Goal: Task Accomplishment & Management: Use online tool/utility

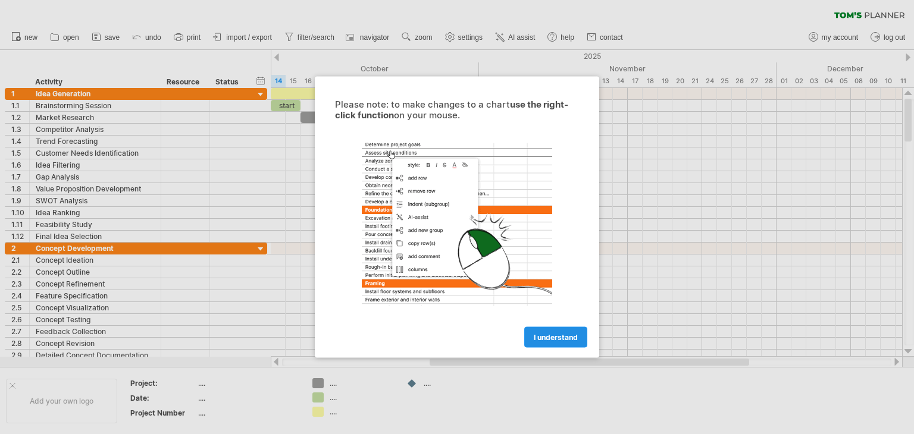
click at [574, 341] on link "I understand" at bounding box center [555, 337] width 63 height 21
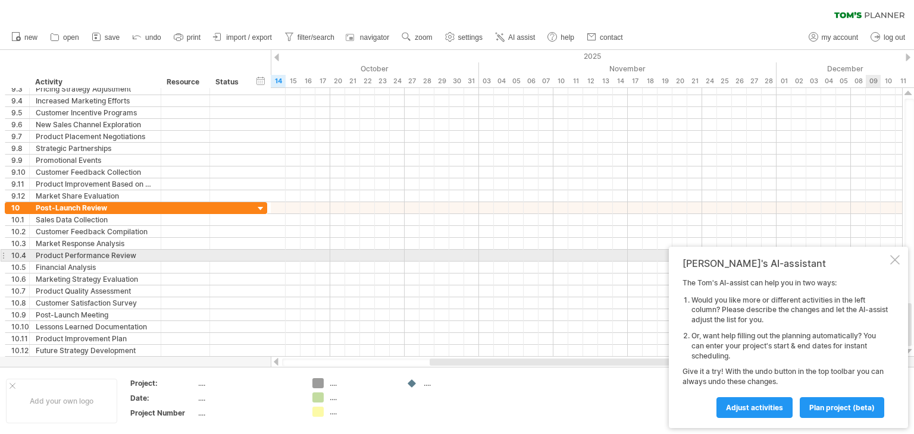
click at [890, 260] on div "[PERSON_NAME]'s AI-assistant The [PERSON_NAME]'s AI-assist can help you in two …" at bounding box center [788, 337] width 239 height 181
click at [896, 261] on div at bounding box center [895, 260] width 10 height 10
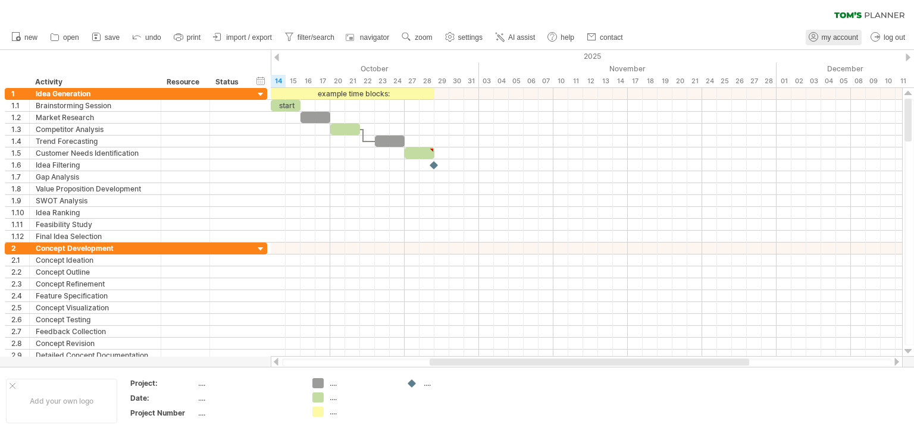
click at [834, 37] on span "my account" at bounding box center [839, 37] width 36 height 8
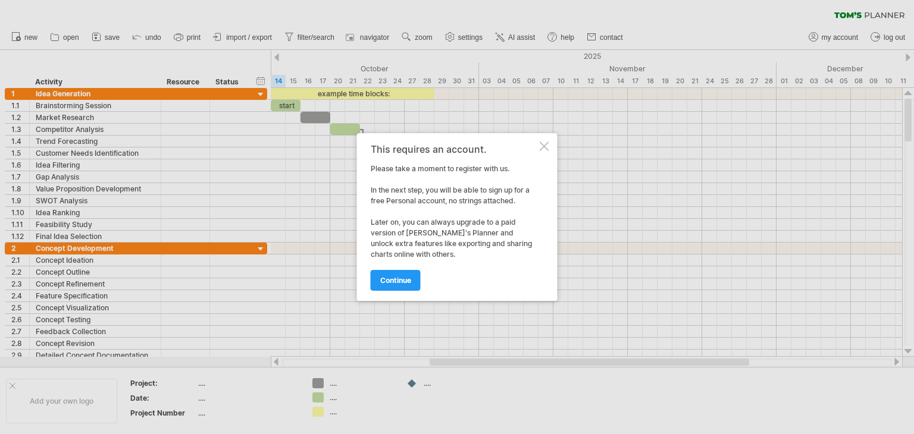
click at [563, 143] on div at bounding box center [457, 217] width 914 height 434
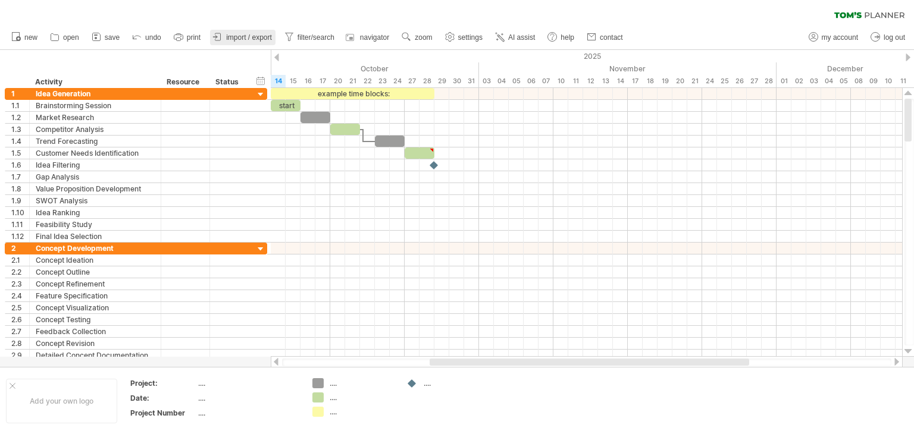
click at [257, 32] on link "import / export" at bounding box center [242, 37] width 65 height 15
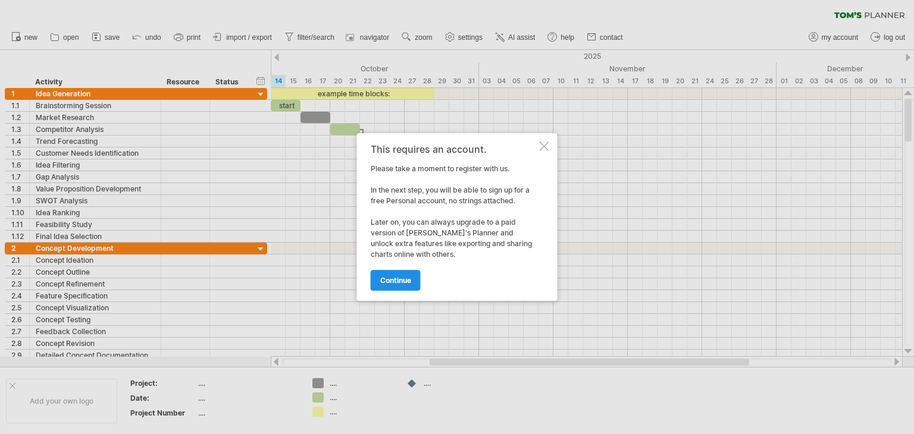
click at [391, 279] on span "continue" at bounding box center [395, 280] width 31 height 9
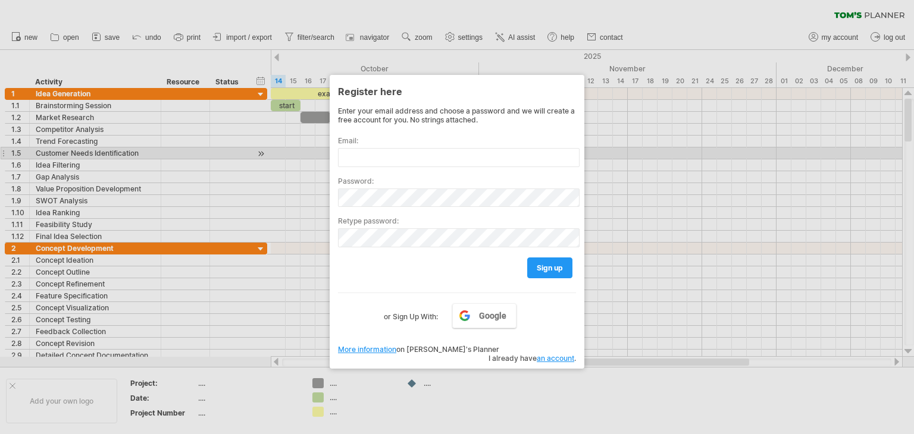
click at [668, 158] on div at bounding box center [457, 217] width 914 height 434
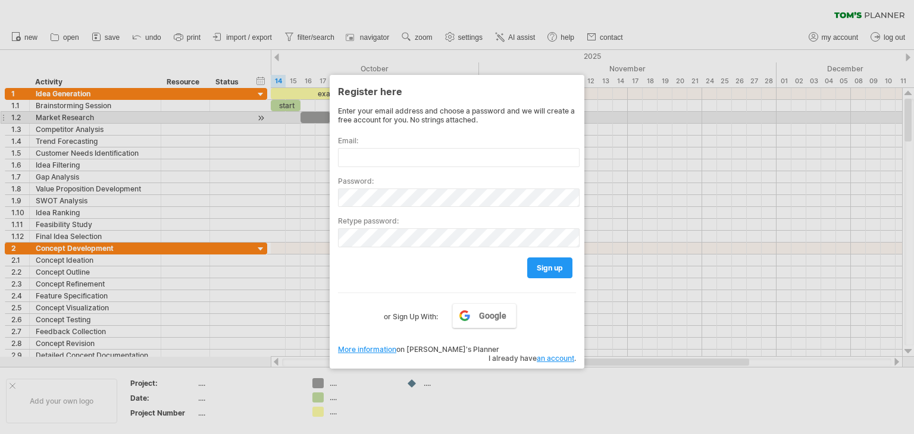
click at [600, 114] on div at bounding box center [457, 217] width 914 height 434
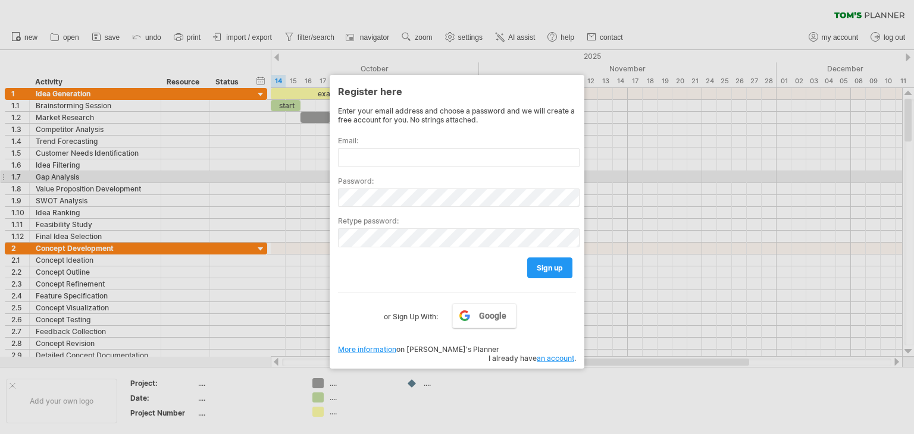
click at [760, 178] on div at bounding box center [457, 217] width 914 height 434
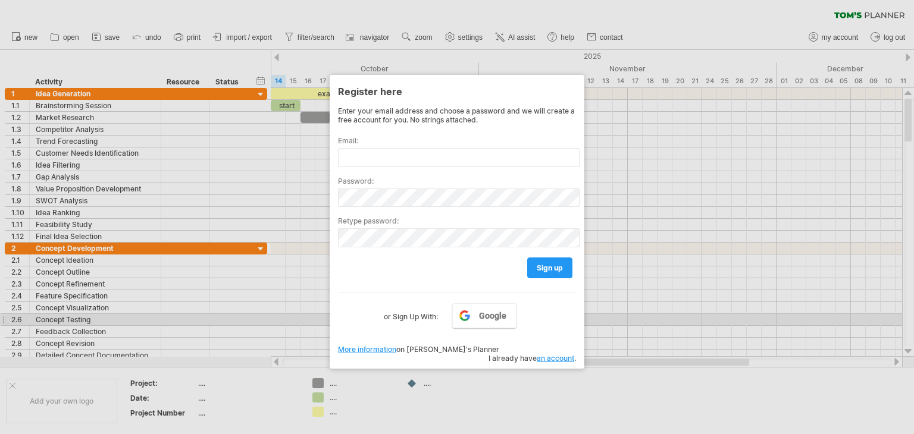
click at [660, 299] on div at bounding box center [457, 217] width 914 height 434
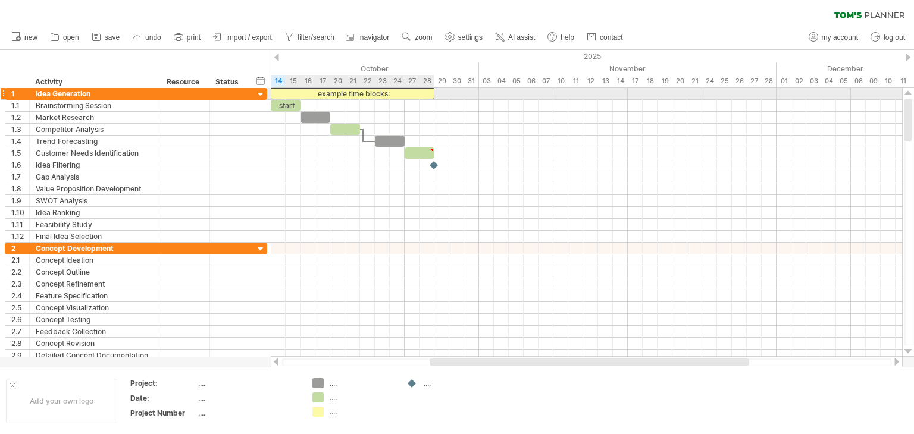
click at [390, 89] on div "example time blocks:" at bounding box center [353, 93] width 164 height 11
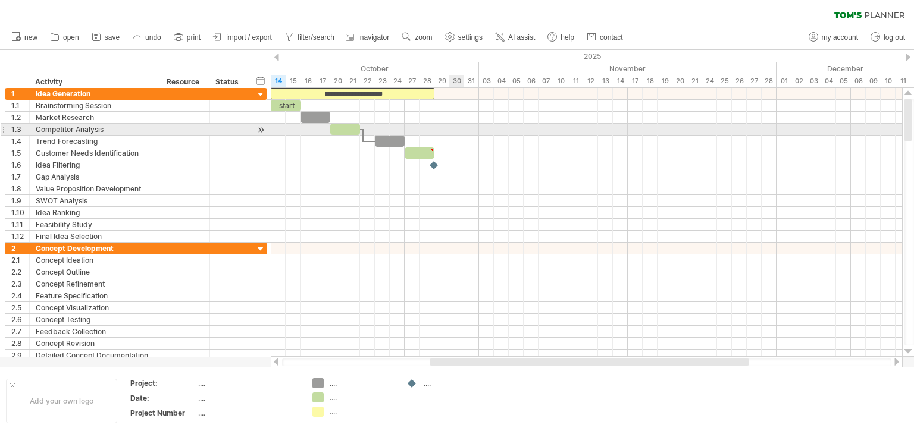
click at [462, 126] on div at bounding box center [586, 130] width 631 height 12
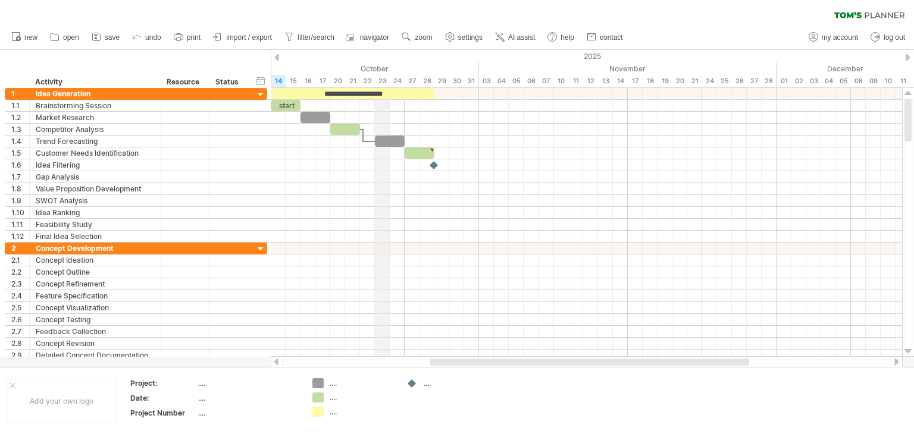
click at [385, 86] on div "23" at bounding box center [382, 81] width 15 height 12
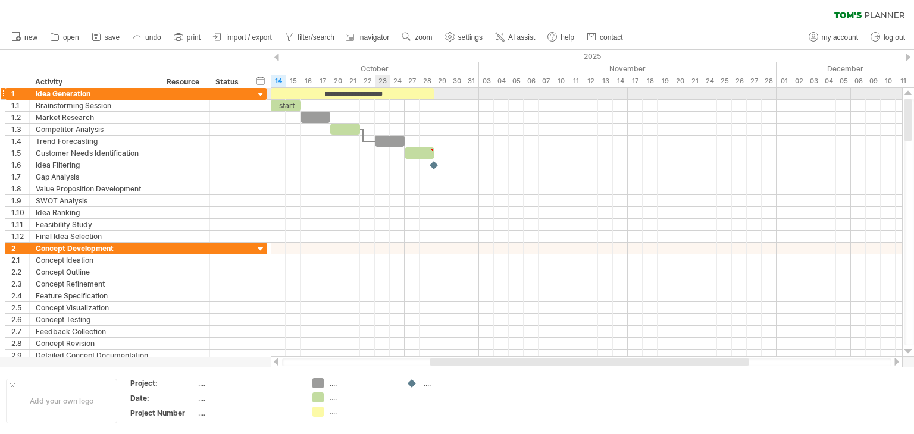
click at [371, 93] on div "**********" at bounding box center [353, 93] width 164 height 11
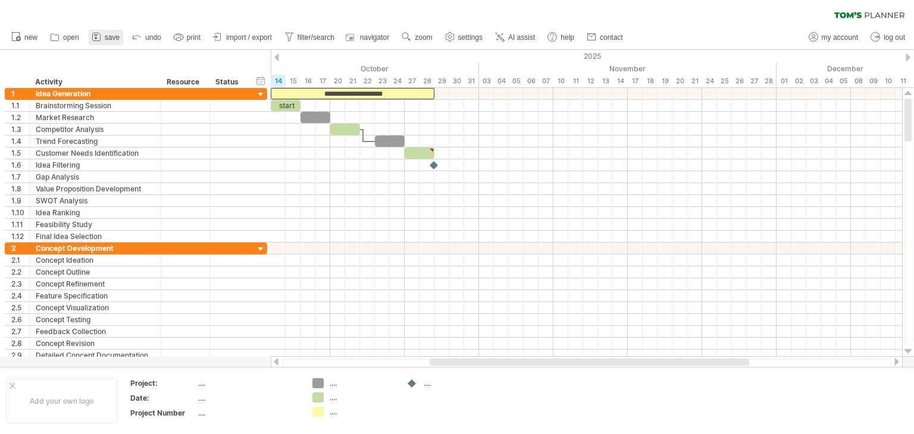
click at [110, 36] on span "save" at bounding box center [112, 37] width 15 height 8
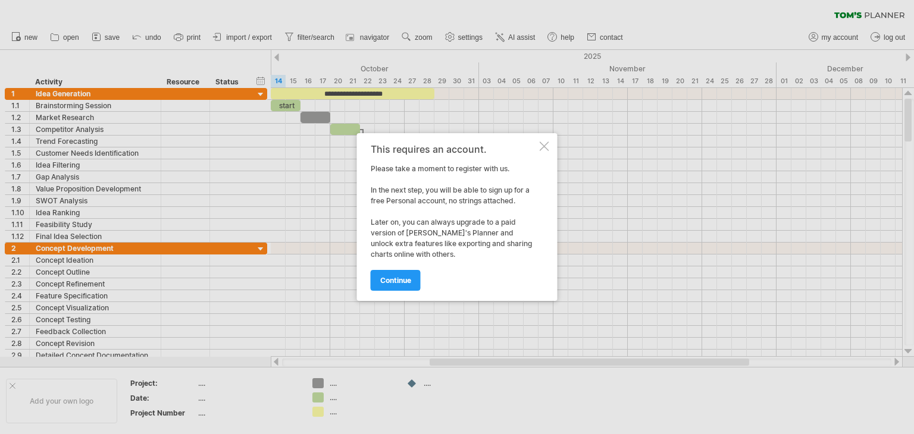
click at [542, 145] on div at bounding box center [544, 147] width 10 height 10
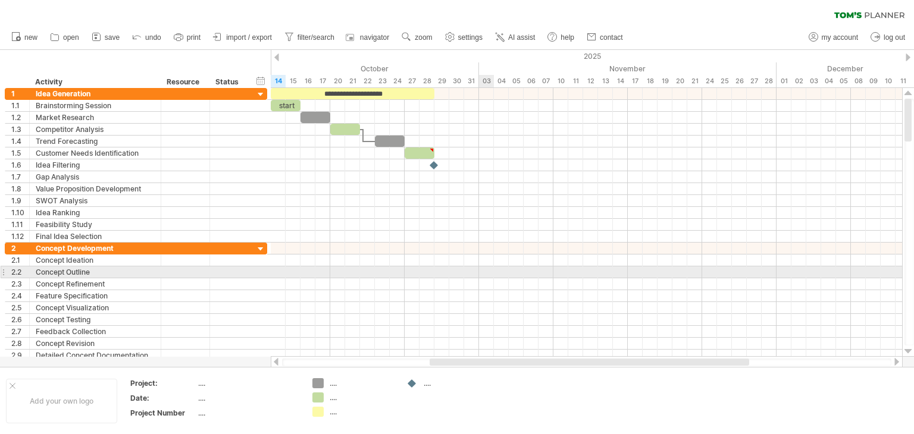
click at [488, 275] on div at bounding box center [586, 272] width 631 height 12
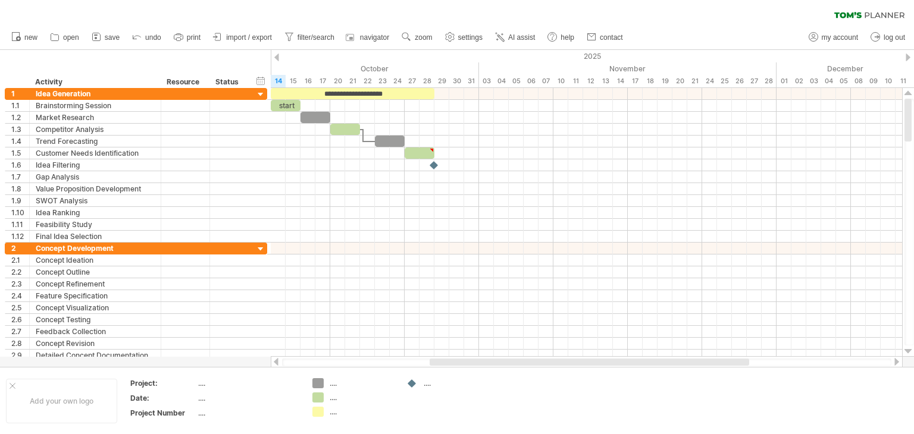
click at [913, 58] on div "2025" at bounding box center [234, 56] width 1770 height 12
click at [911, 55] on div "2025" at bounding box center [234, 56] width 1770 height 12
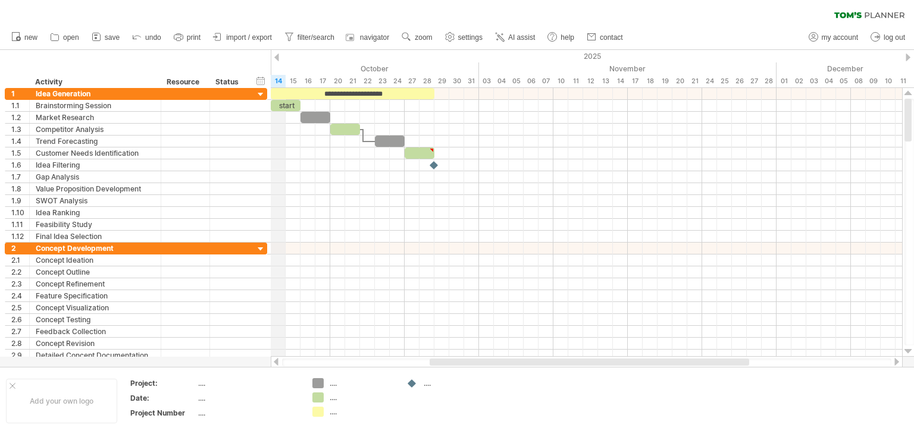
click at [280, 57] on div "2025" at bounding box center [234, 56] width 1770 height 12
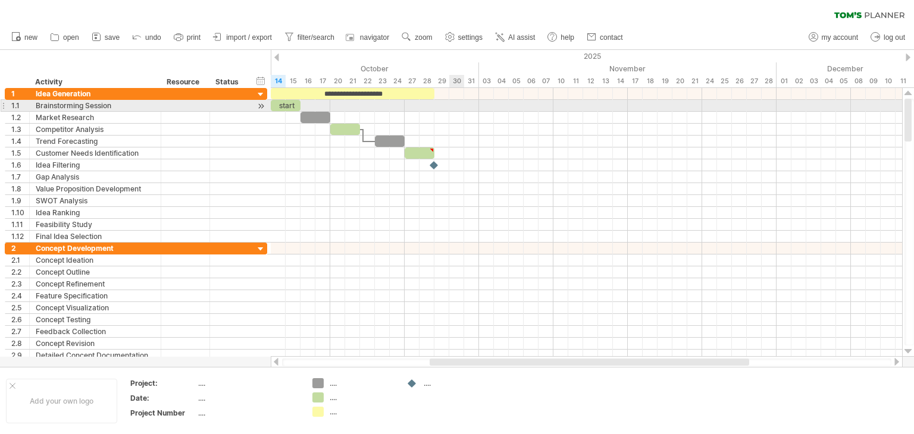
click at [454, 109] on div at bounding box center [586, 106] width 631 height 12
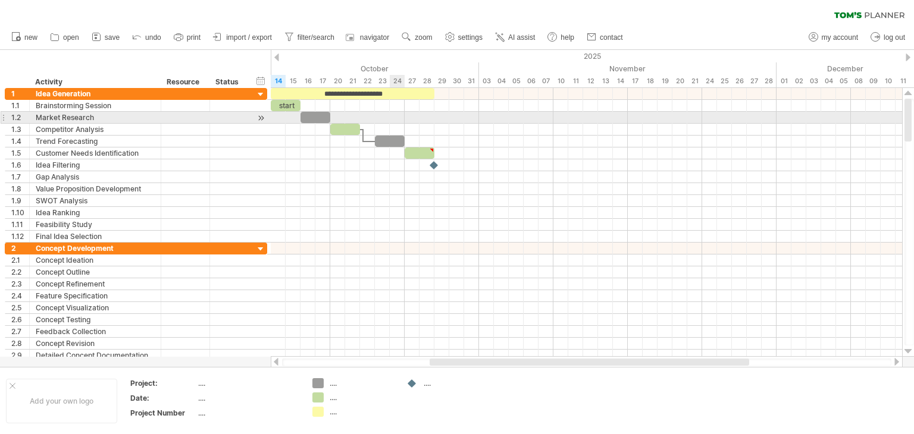
click at [390, 123] on div at bounding box center [586, 118] width 631 height 12
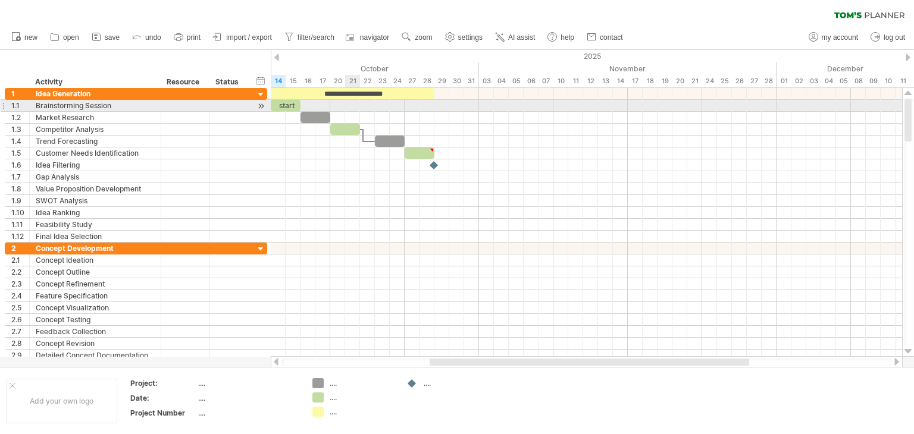
click at [353, 101] on div at bounding box center [586, 106] width 631 height 12
click at [302, 102] on span at bounding box center [300, 105] width 5 height 11
click at [293, 105] on div "start" at bounding box center [286, 105] width 30 height 11
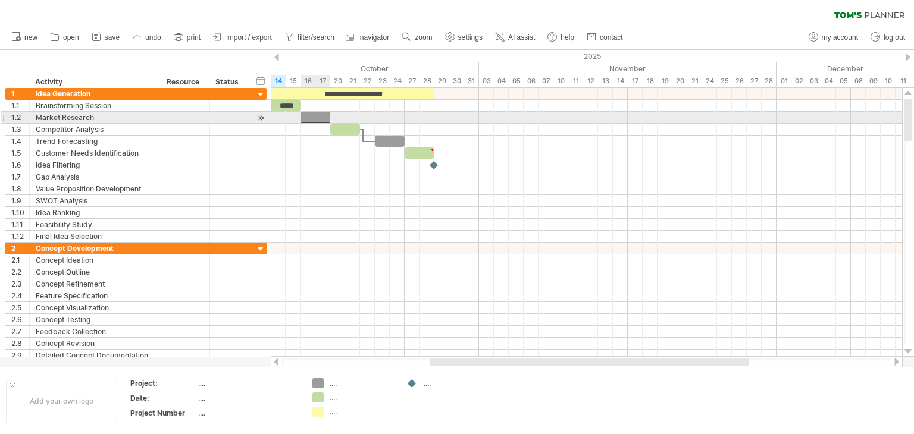
click at [313, 117] on div at bounding box center [315, 117] width 30 height 11
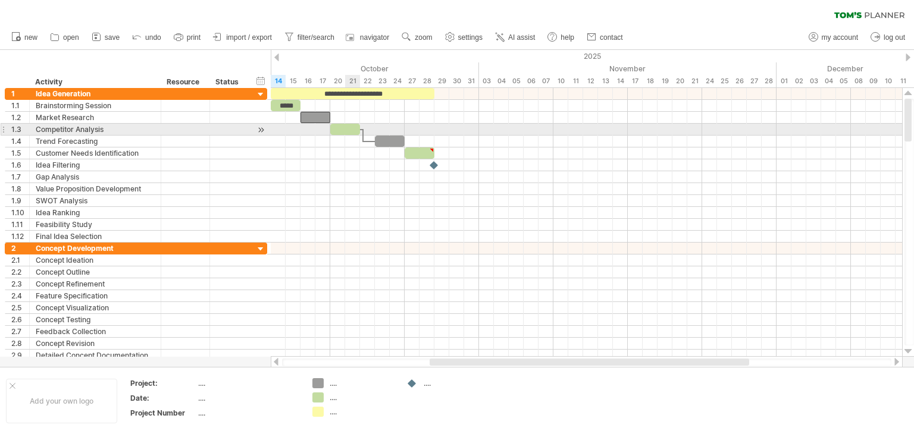
click at [334, 120] on div at bounding box center [586, 118] width 631 height 12
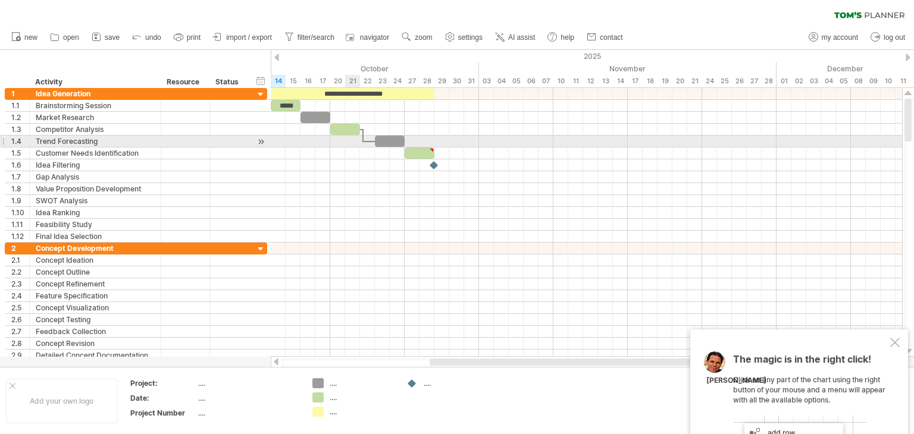
click at [335, 125] on div at bounding box center [345, 129] width 30 height 11
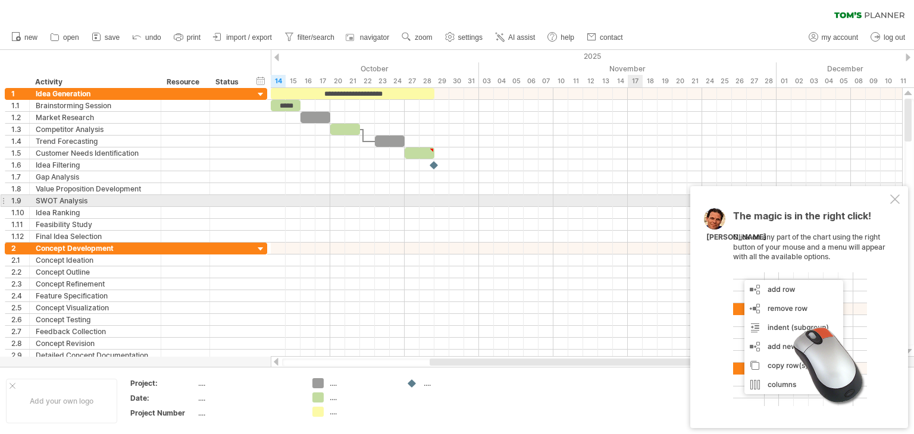
click at [639, 196] on div at bounding box center [586, 201] width 631 height 12
click at [887, 196] on div "The magic is in the right click! Click on any part of the chart using the right…" at bounding box center [799, 307] width 218 height 242
click at [895, 201] on div at bounding box center [895, 199] width 10 height 10
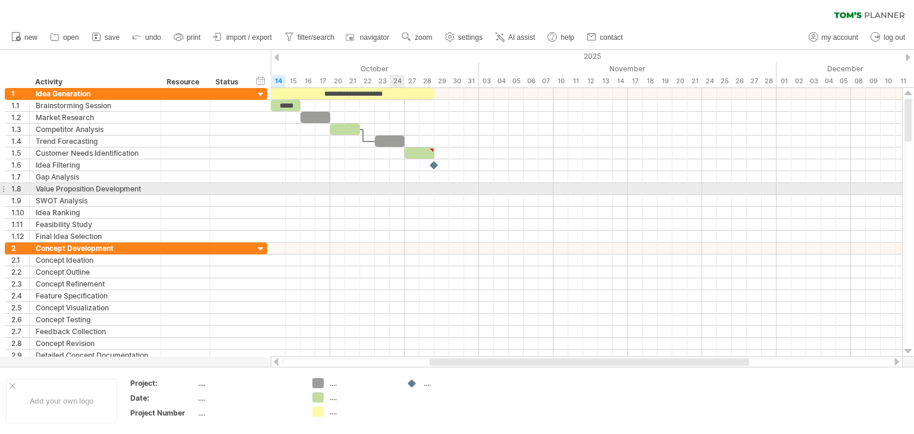
click at [393, 188] on div at bounding box center [586, 189] width 631 height 12
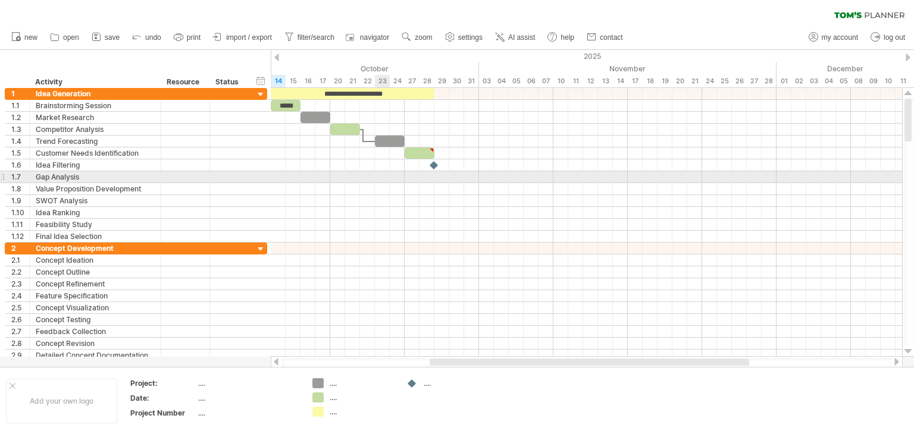
click at [383, 179] on div at bounding box center [586, 177] width 631 height 12
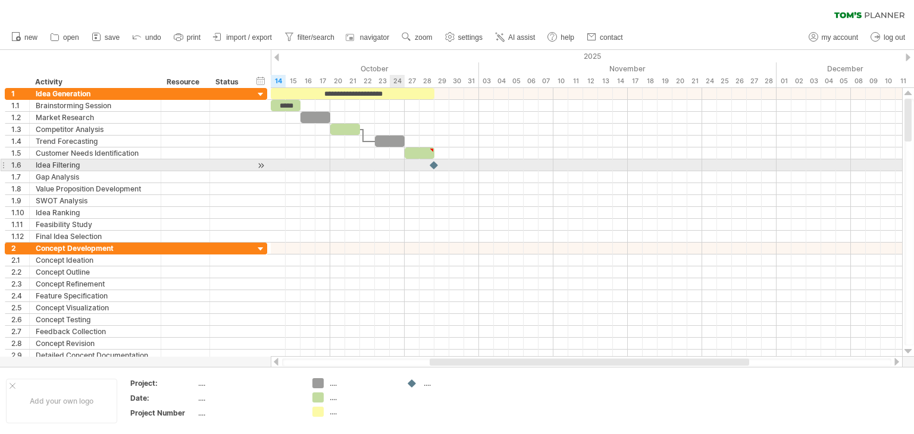
click at [391, 165] on div at bounding box center [586, 165] width 631 height 12
click at [377, 165] on div at bounding box center [586, 165] width 631 height 12
click at [358, 166] on div at bounding box center [586, 165] width 631 height 12
click at [345, 164] on div at bounding box center [586, 165] width 631 height 12
click at [331, 165] on div at bounding box center [586, 165] width 631 height 12
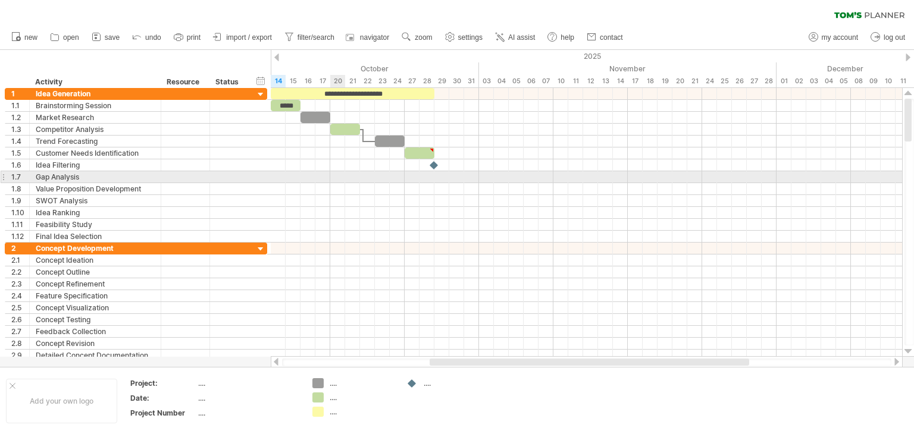
click at [340, 178] on div at bounding box center [586, 177] width 631 height 12
click at [365, 178] on div at bounding box center [586, 177] width 631 height 12
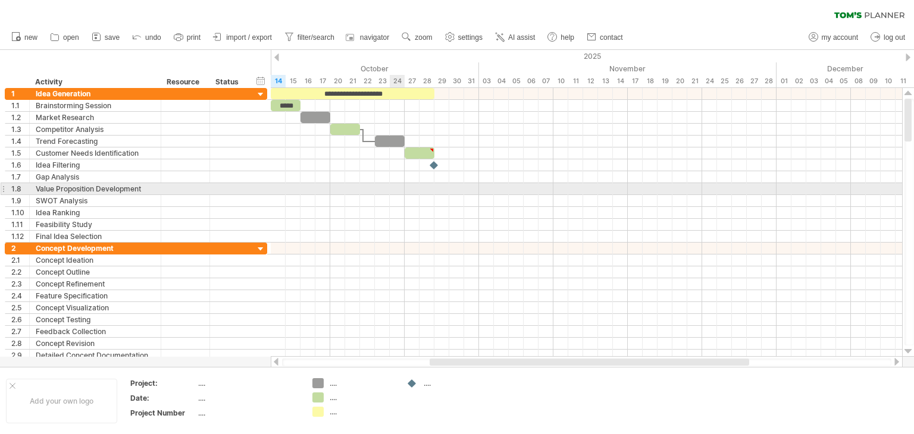
click at [391, 185] on div at bounding box center [586, 189] width 631 height 12
click at [384, 195] on div at bounding box center [586, 201] width 631 height 12
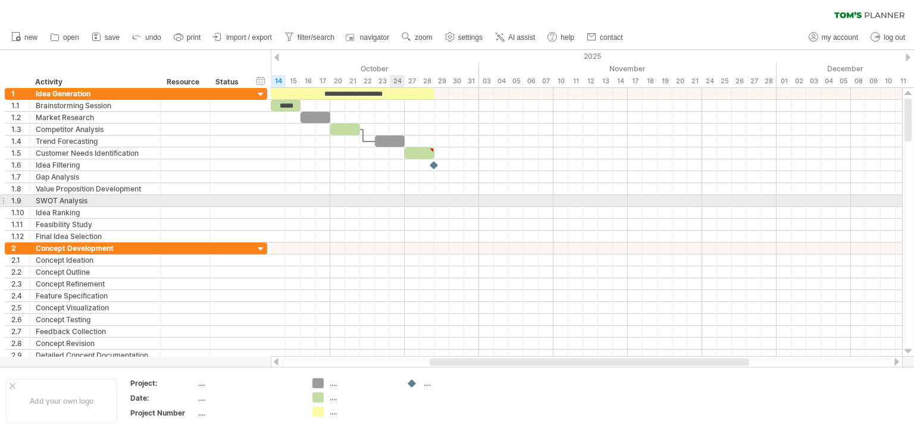
click at [390, 204] on div at bounding box center [586, 201] width 631 height 12
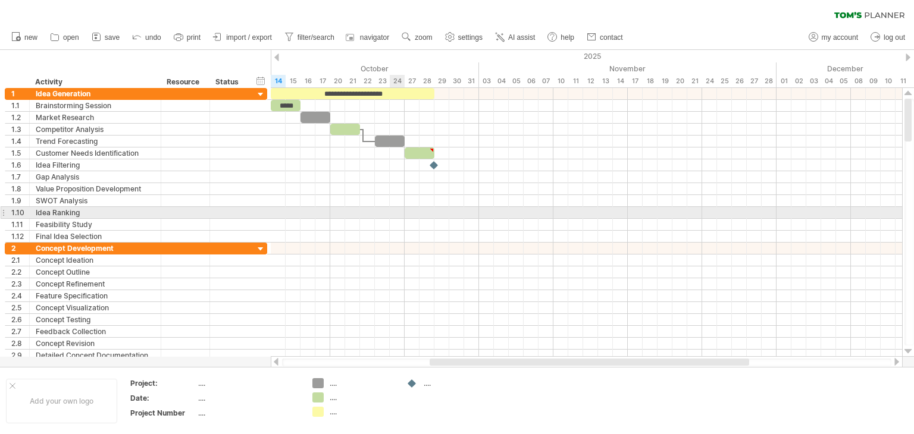
click at [398, 209] on div at bounding box center [586, 213] width 631 height 12
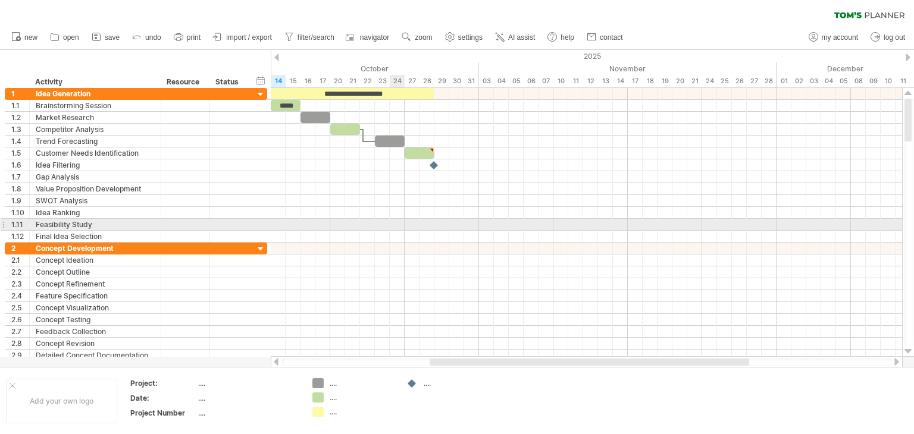
click at [393, 224] on div at bounding box center [586, 225] width 631 height 12
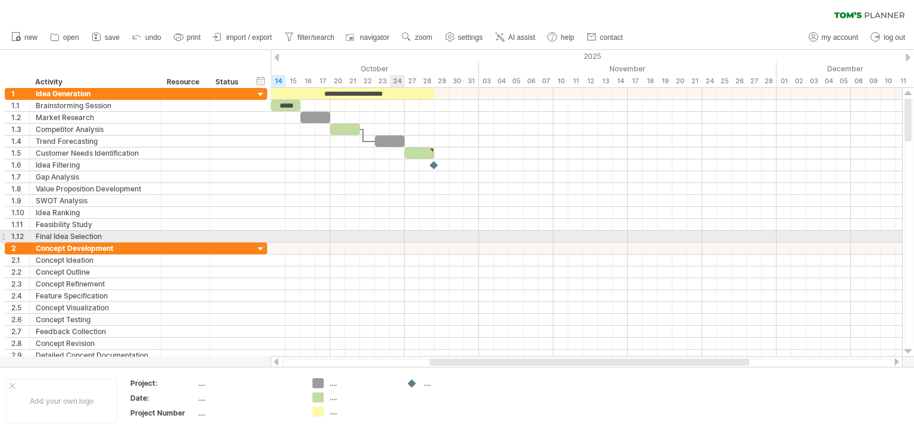
click at [393, 239] on div at bounding box center [586, 237] width 631 height 12
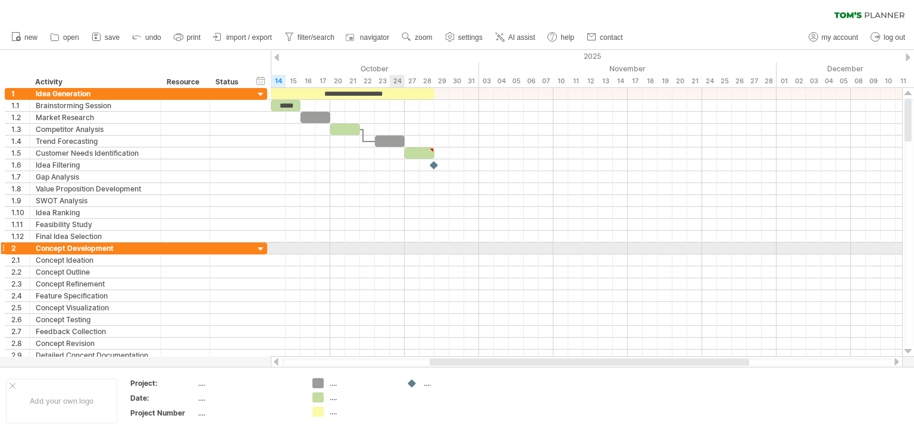
click at [390, 246] on div at bounding box center [586, 249] width 631 height 12
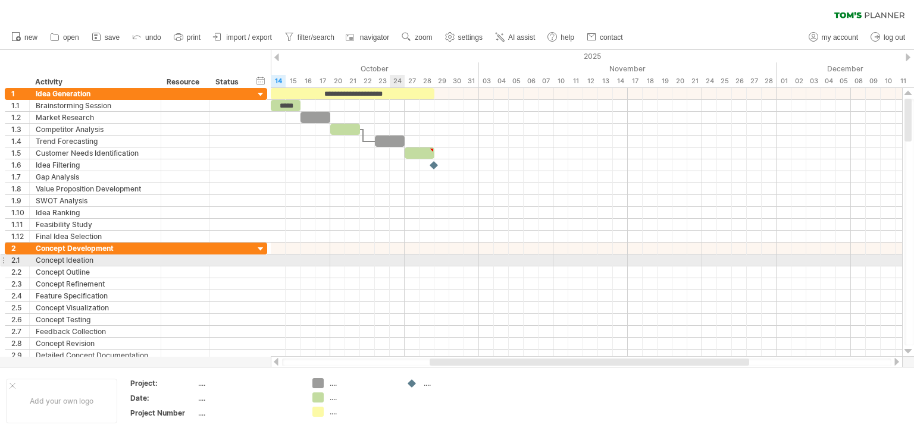
click at [397, 267] on div at bounding box center [586, 272] width 631 height 12
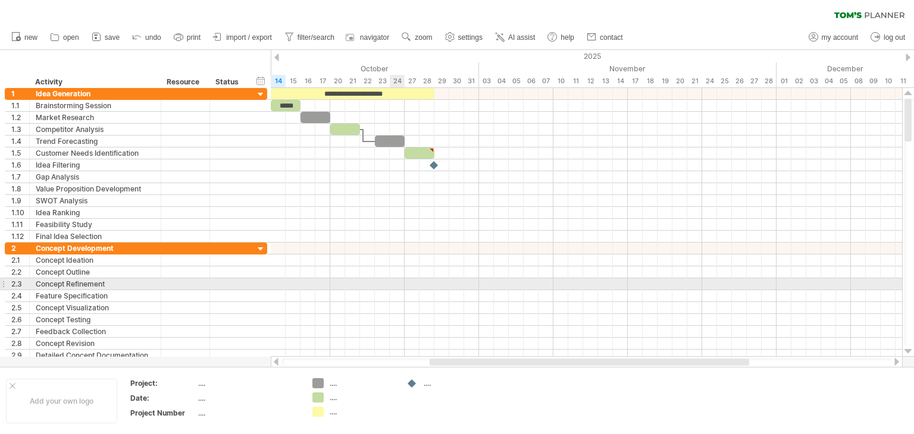
click at [397, 280] on div at bounding box center [586, 284] width 631 height 12
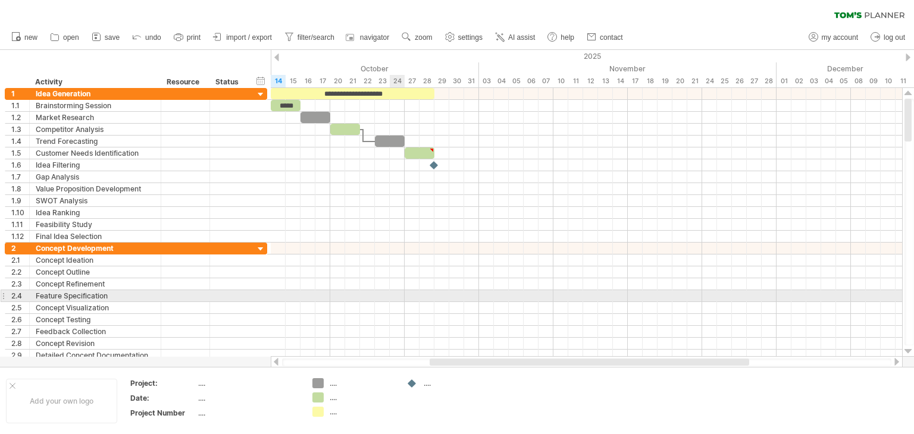
click at [395, 297] on div at bounding box center [586, 296] width 631 height 12
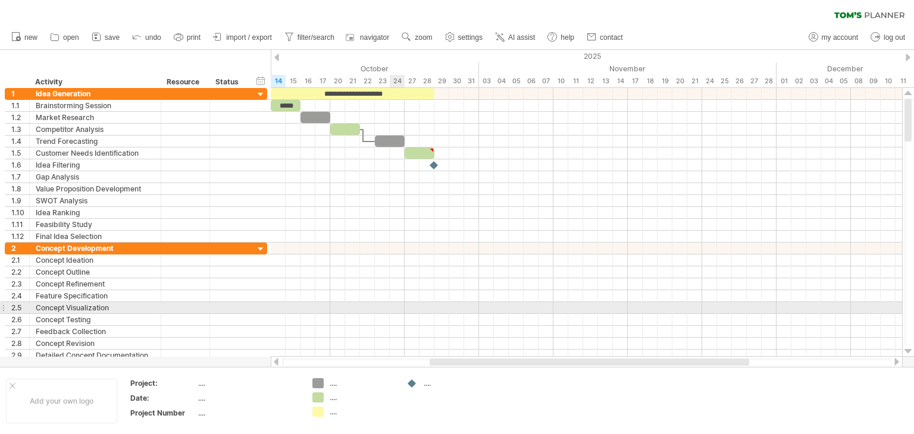
click at [395, 310] on div at bounding box center [586, 308] width 631 height 12
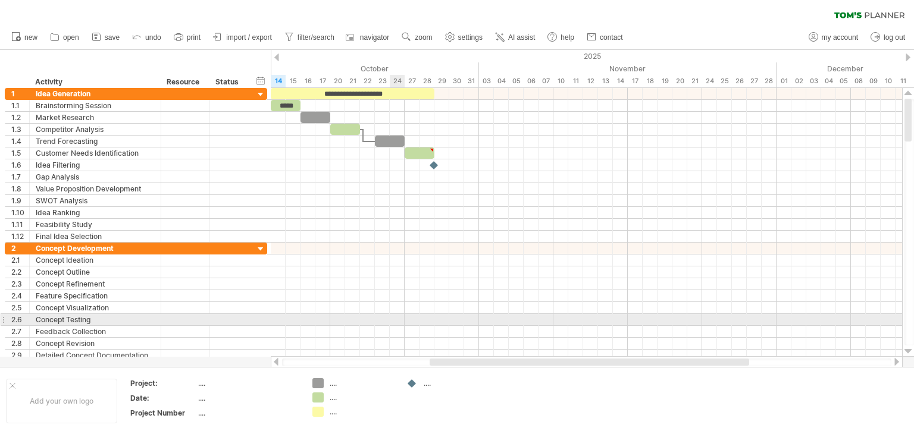
click at [402, 321] on div at bounding box center [586, 320] width 631 height 12
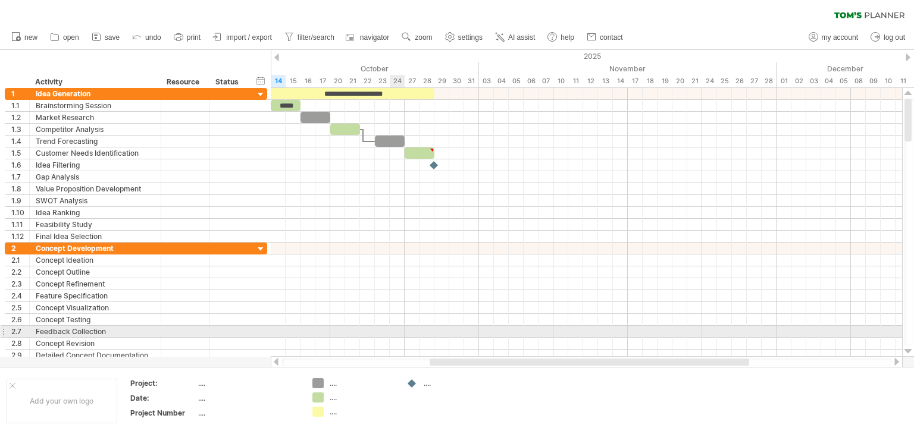
click at [396, 331] on div at bounding box center [586, 332] width 631 height 12
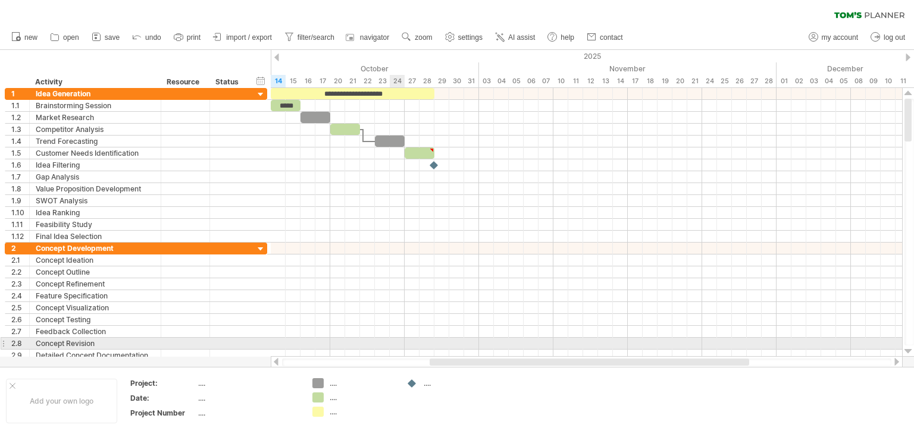
click at [395, 343] on div at bounding box center [586, 344] width 631 height 12
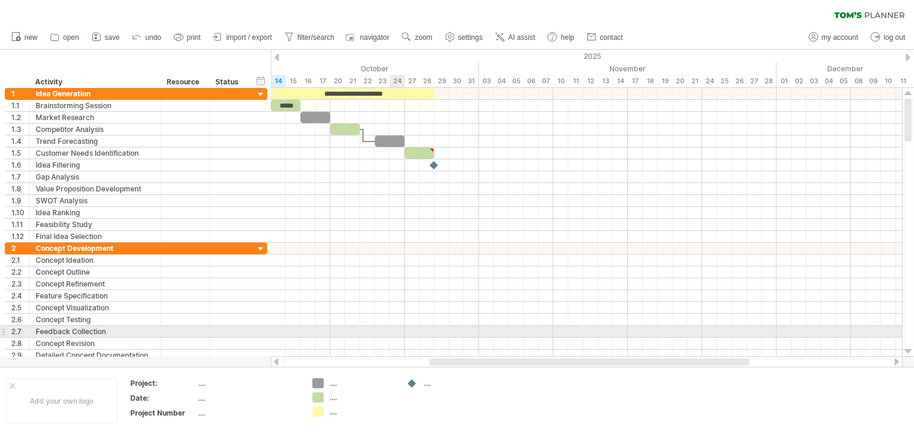
click at [402, 327] on div at bounding box center [586, 332] width 631 height 12
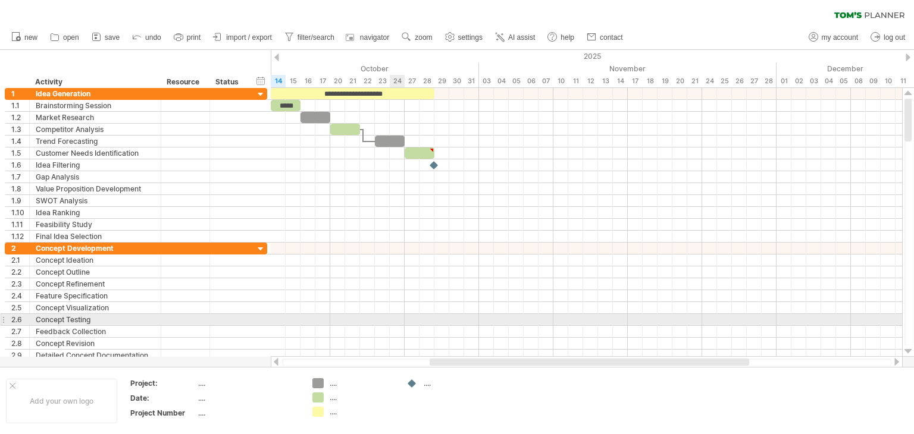
click at [400, 318] on div at bounding box center [586, 320] width 631 height 12
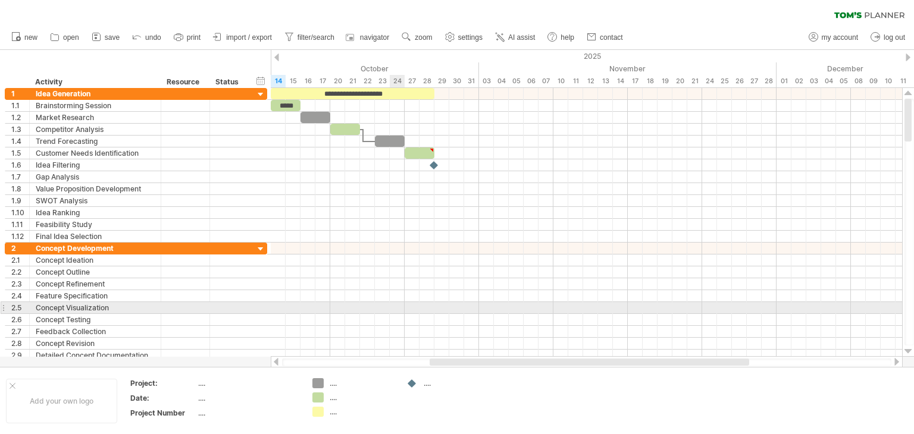
click at [399, 311] on div at bounding box center [586, 308] width 631 height 12
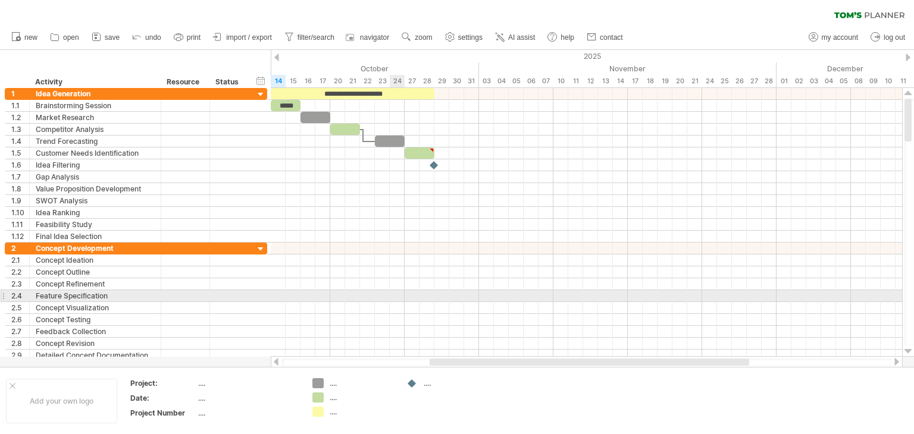
click at [399, 295] on div at bounding box center [586, 296] width 631 height 12
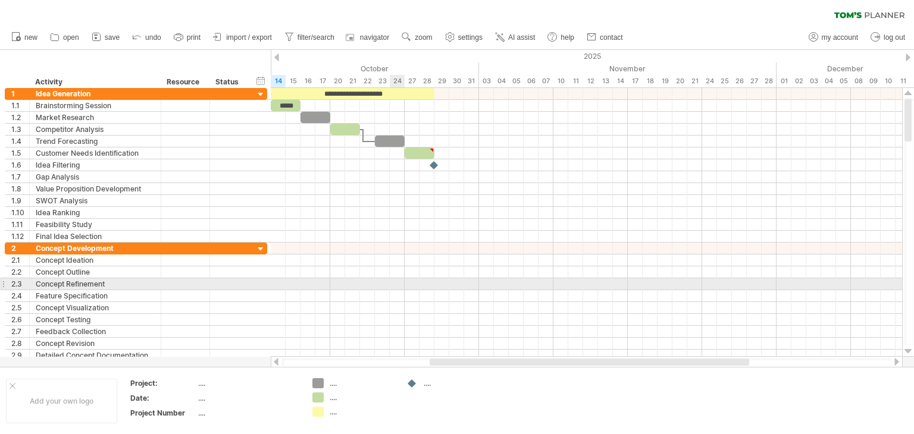
click at [399, 281] on div at bounding box center [586, 284] width 631 height 12
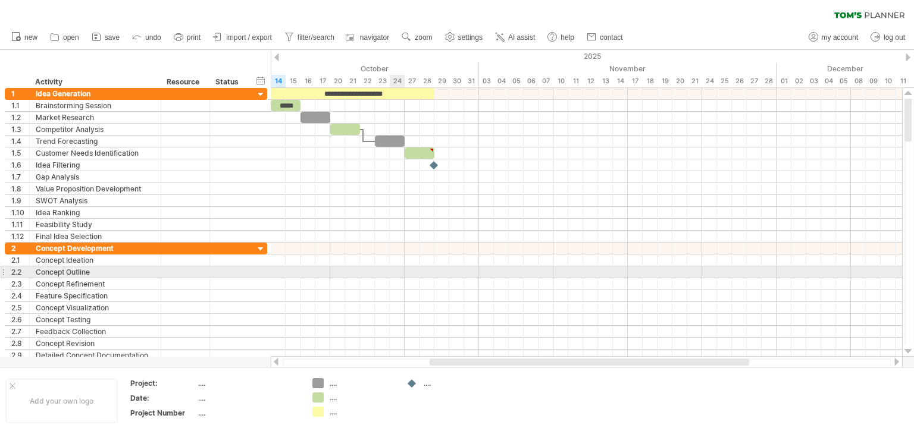
click at [398, 266] on div at bounding box center [586, 272] width 631 height 12
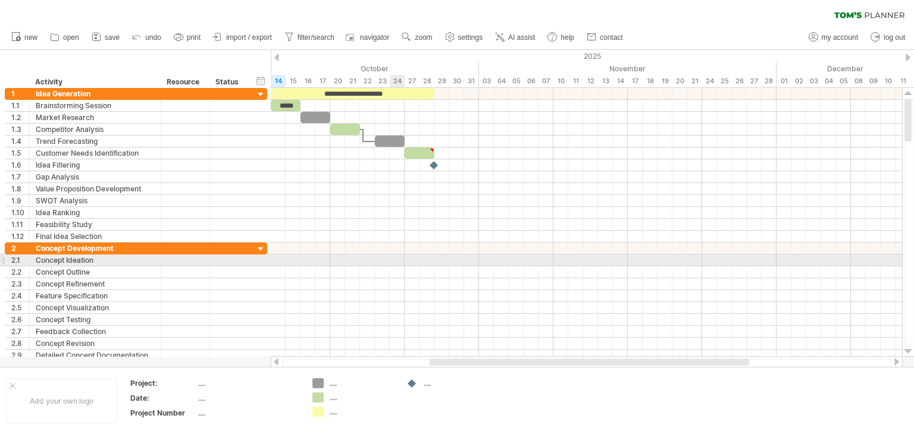
click at [397, 266] on div at bounding box center [586, 272] width 631 height 12
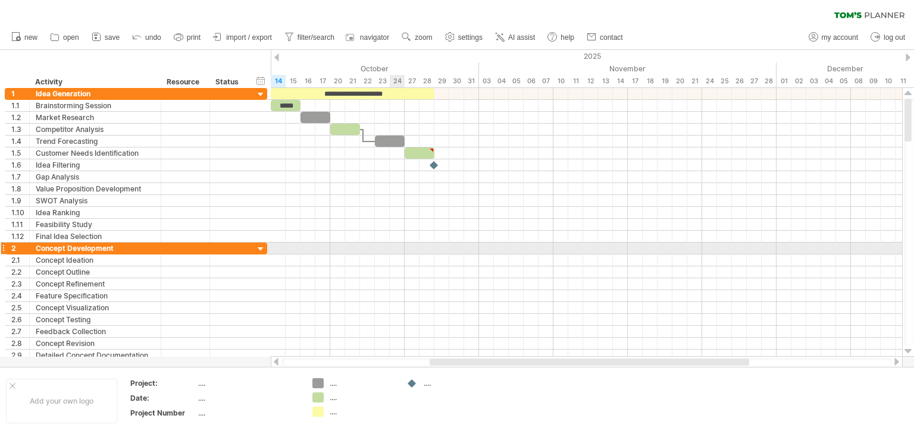
click at [397, 247] on div at bounding box center [586, 249] width 631 height 12
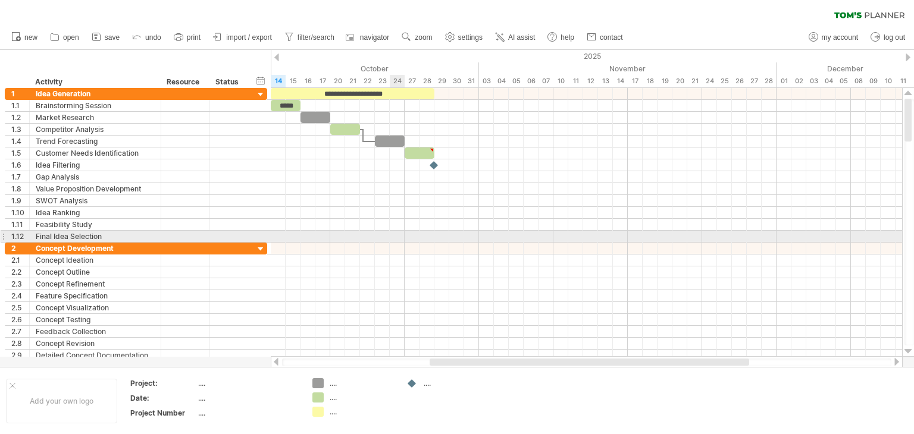
click at [392, 228] on div at bounding box center [586, 225] width 631 height 12
click at [398, 233] on div at bounding box center [586, 237] width 631 height 12
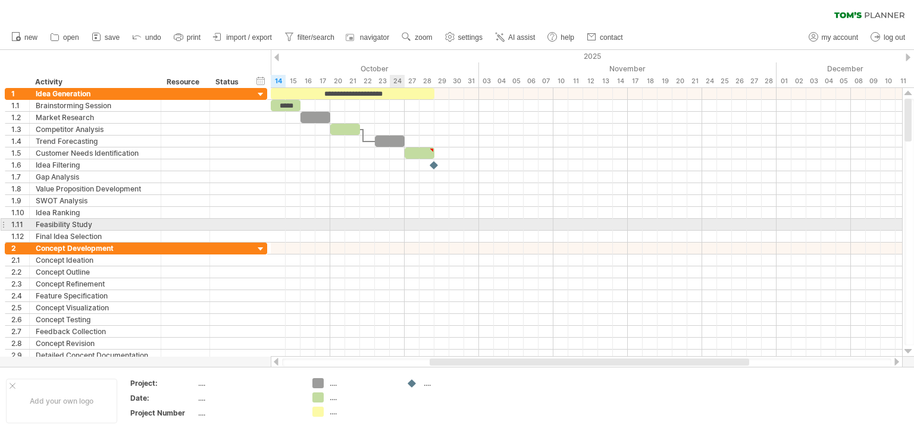
click at [398, 226] on div at bounding box center [586, 225] width 631 height 12
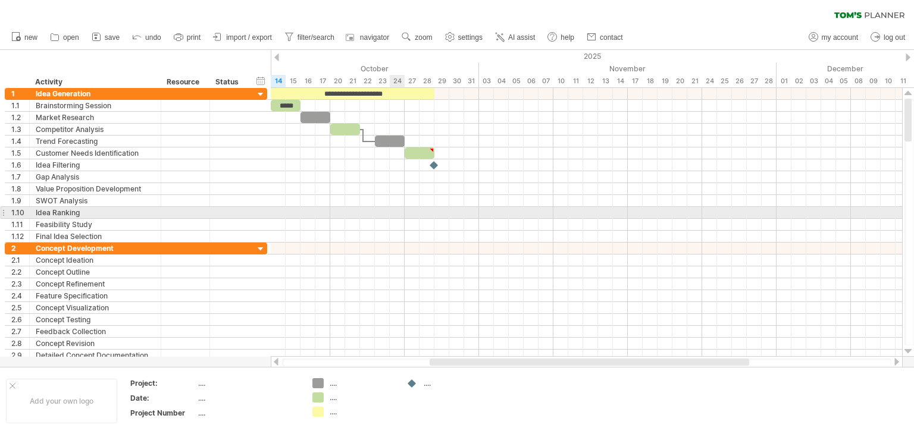
click at [396, 213] on div at bounding box center [586, 213] width 631 height 12
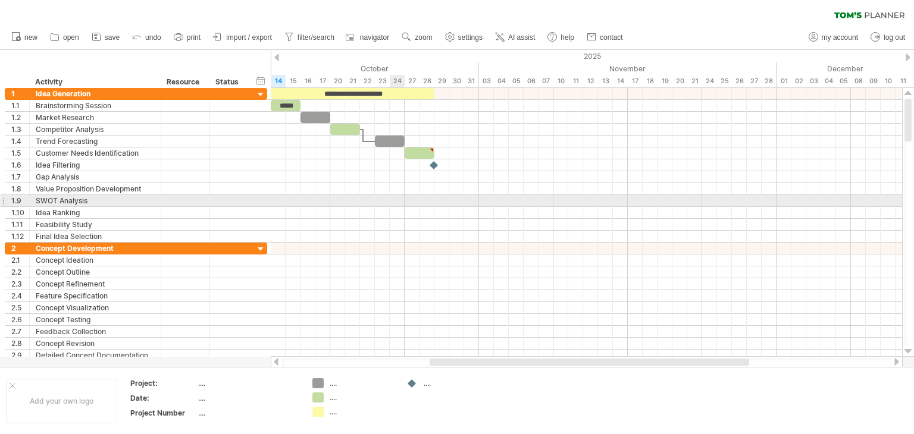
click at [397, 203] on div at bounding box center [586, 201] width 631 height 12
click at [402, 185] on div at bounding box center [586, 189] width 631 height 12
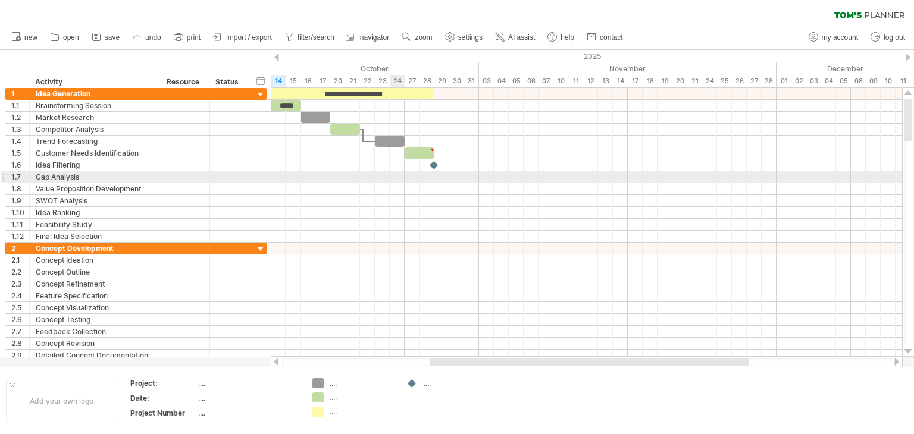
click at [400, 175] on div at bounding box center [586, 177] width 631 height 12
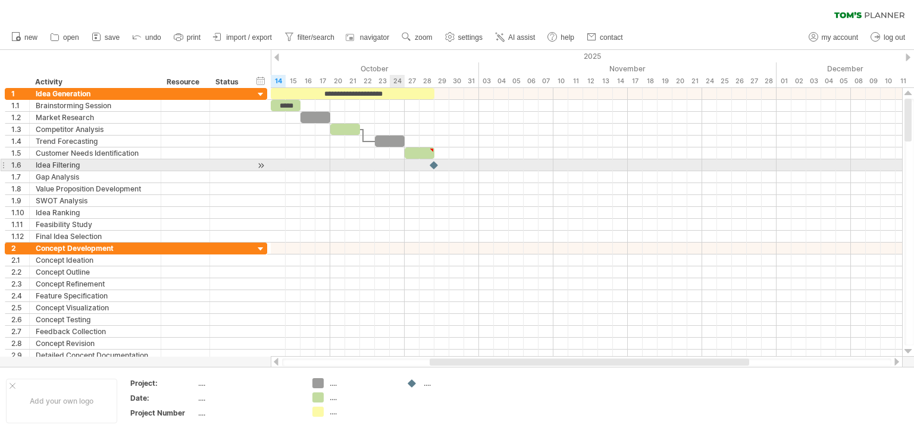
click at [399, 165] on div at bounding box center [586, 165] width 631 height 12
click at [399, 155] on div at bounding box center [586, 154] width 631 height 12
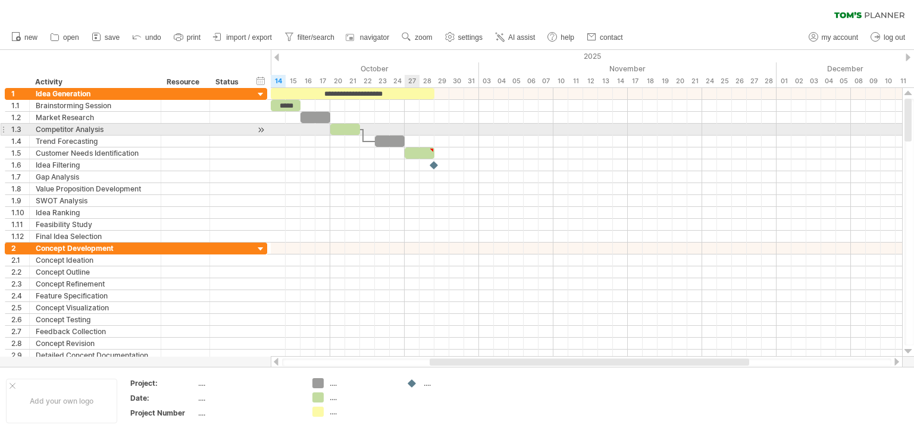
click at [412, 132] on div at bounding box center [586, 130] width 631 height 12
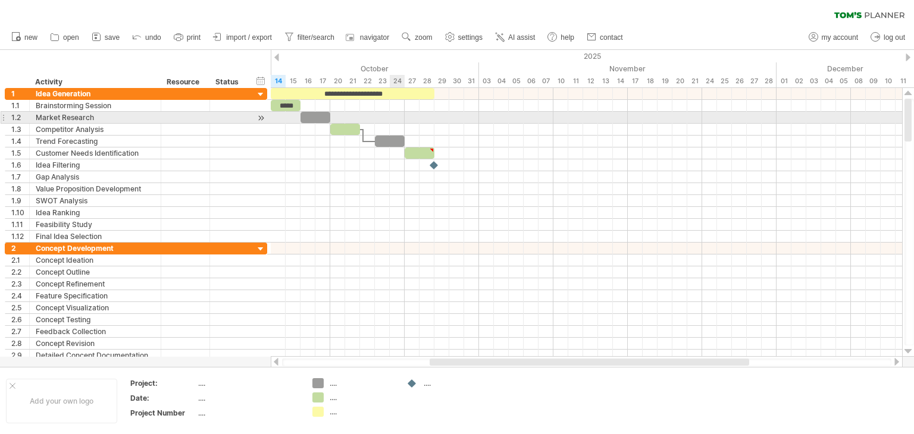
click at [401, 118] on div at bounding box center [586, 118] width 631 height 12
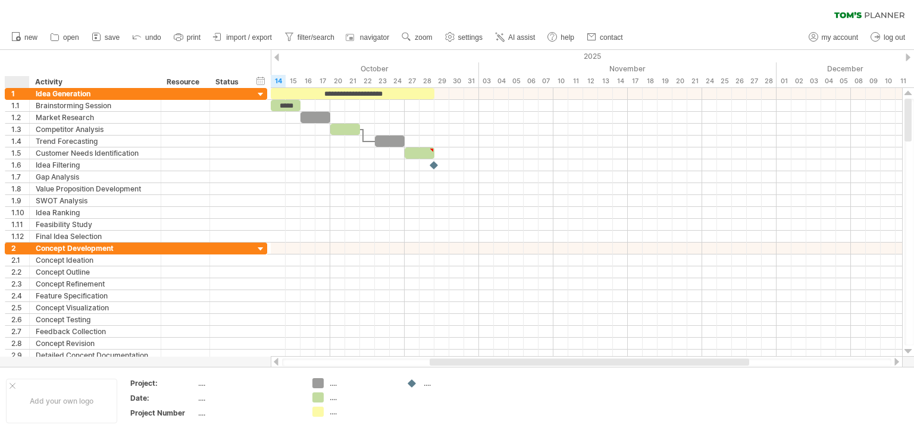
click at [17, 87] on div at bounding box center [20, 82] width 18 height 12
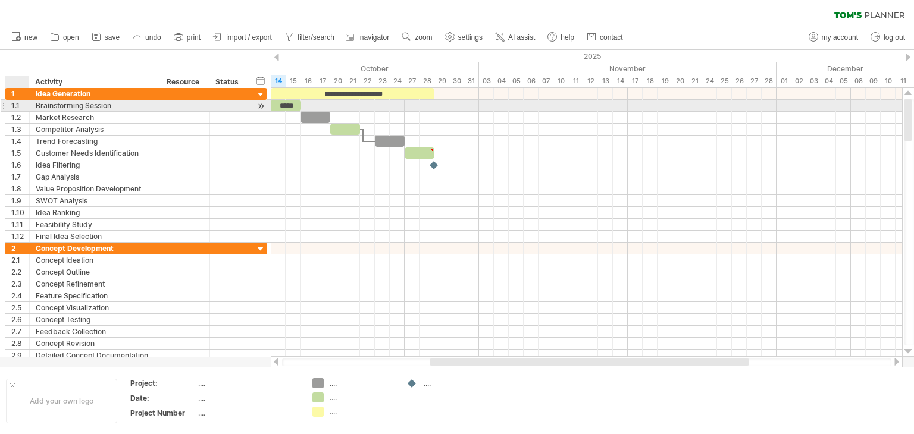
click at [26, 101] on div at bounding box center [28, 106] width 6 height 12
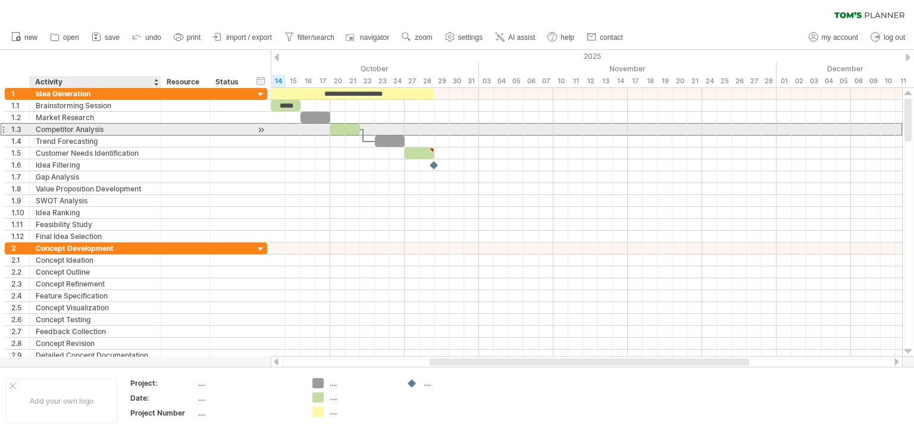
click at [72, 127] on div "Competitor Analysis" at bounding box center [95, 129] width 119 height 11
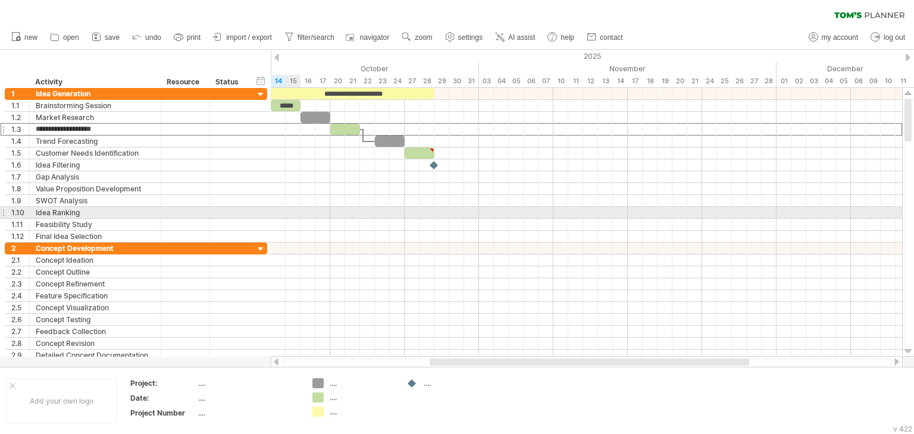
click at [286, 212] on div at bounding box center [586, 213] width 631 height 12
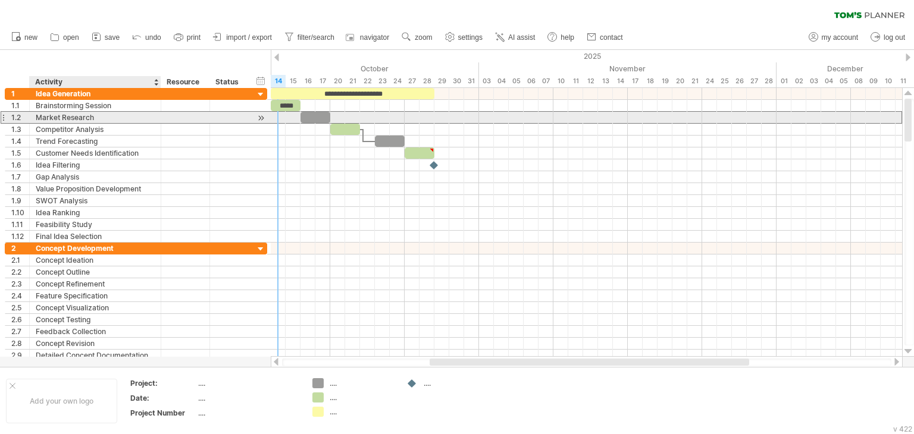
click at [74, 122] on div "Market Research" at bounding box center [95, 117] width 119 height 11
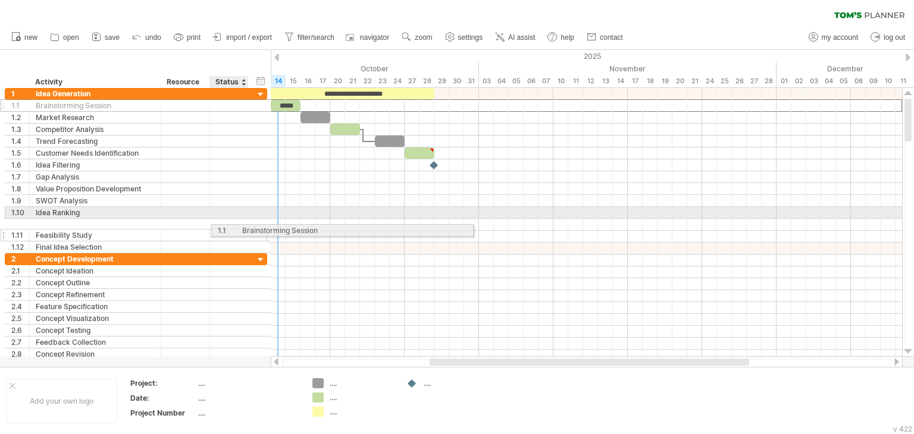
drag, startPoint x: 7, startPoint y: 105, endPoint x: 217, endPoint y: 228, distance: 243.9
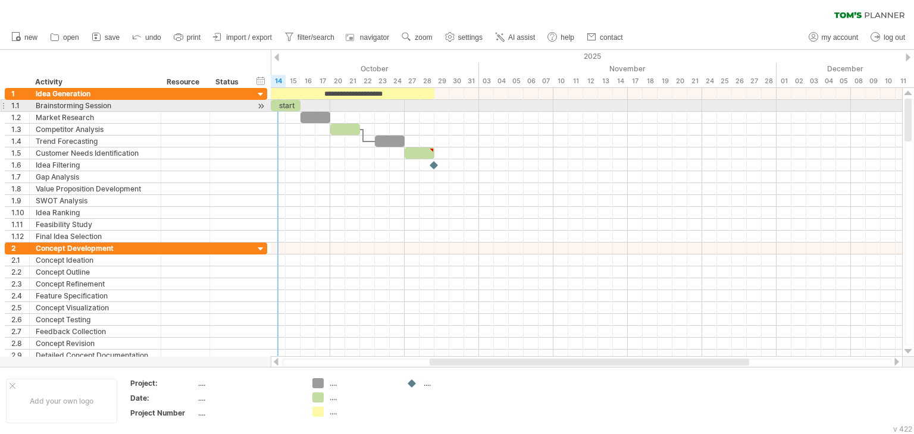
click at [5, 111] on div "**********" at bounding box center [136, 106] width 262 height 12
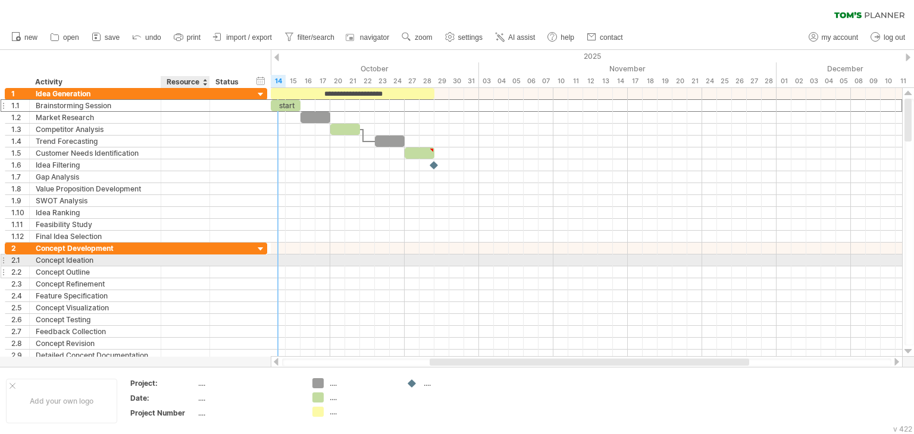
click at [200, 269] on div at bounding box center [185, 271] width 36 height 11
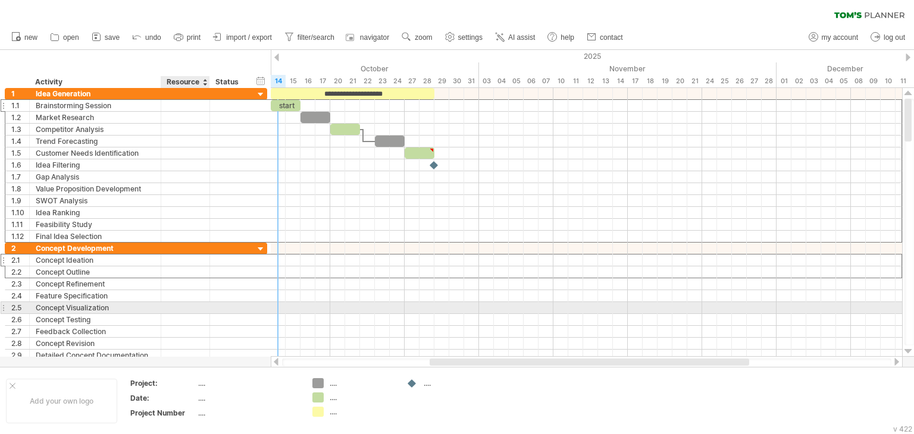
click at [200, 304] on div at bounding box center [185, 307] width 36 height 11
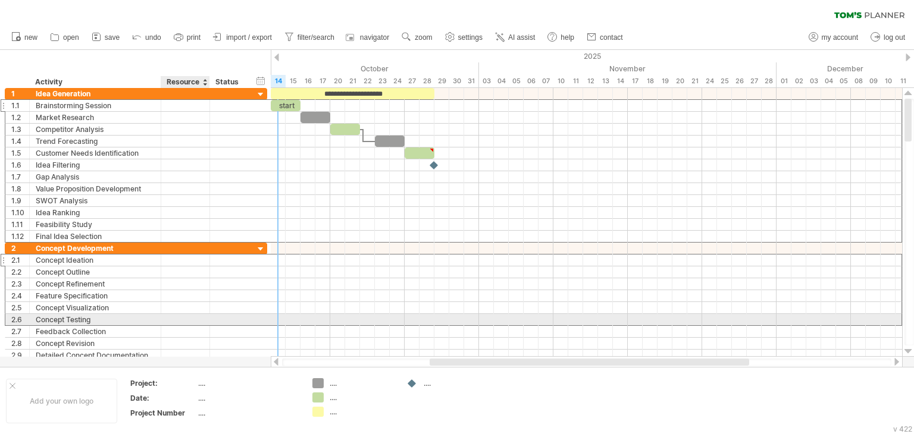
click at [200, 319] on div at bounding box center [185, 319] width 36 height 11
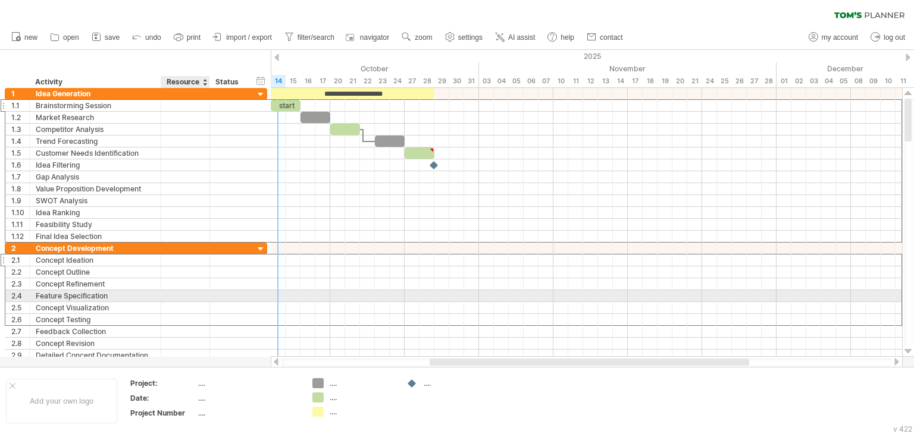
click at [174, 294] on div at bounding box center [185, 295] width 36 height 11
click at [153, 279] on div "Concept Refinement" at bounding box center [95, 283] width 119 height 11
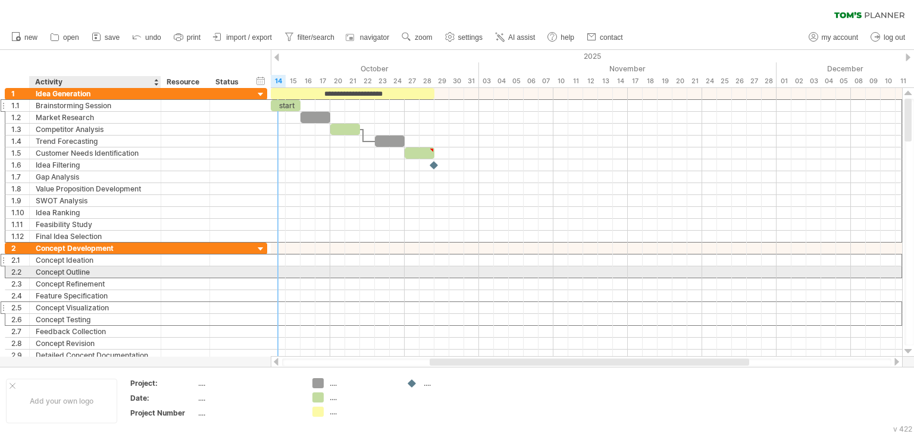
click at [155, 268] on div "**********" at bounding box center [95, 271] width 131 height 11
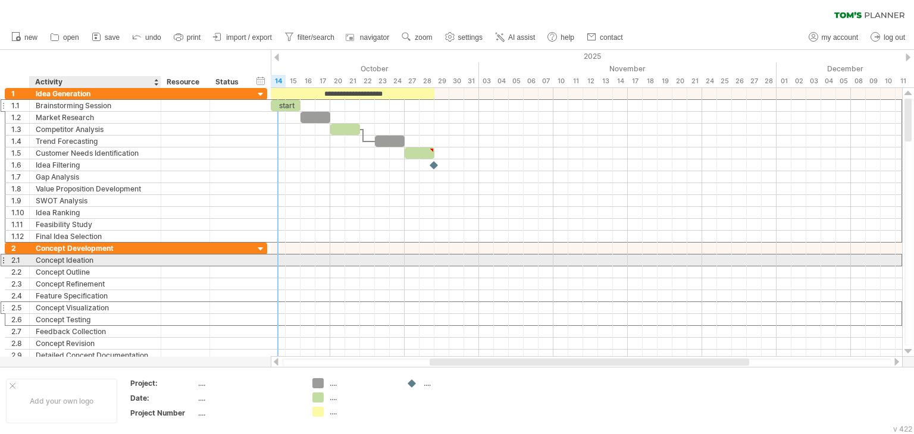
click at [157, 255] on div at bounding box center [159, 261] width 6 height 12
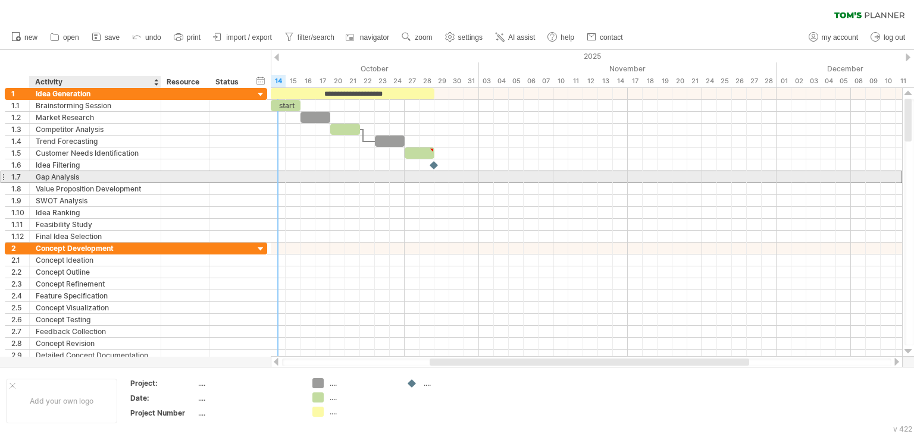
click at [136, 174] on div "Gap Analysis" at bounding box center [95, 176] width 119 height 11
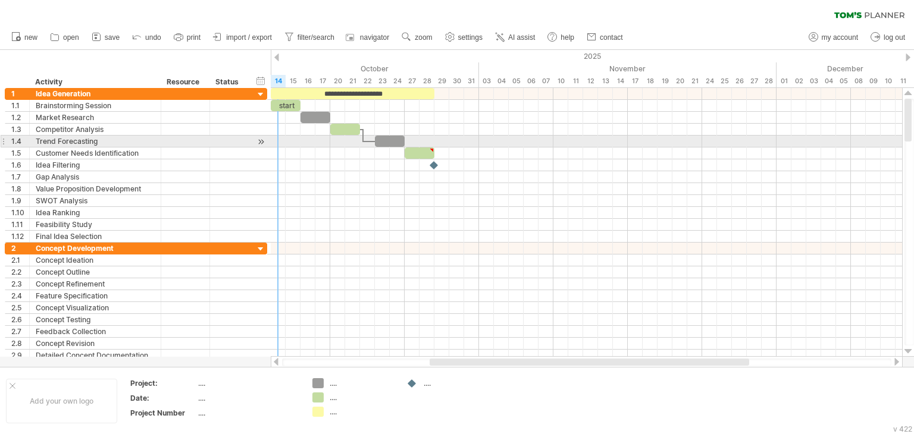
click at [279, 141] on div at bounding box center [586, 142] width 631 height 12
